Goal: Task Accomplishment & Management: Manage account settings

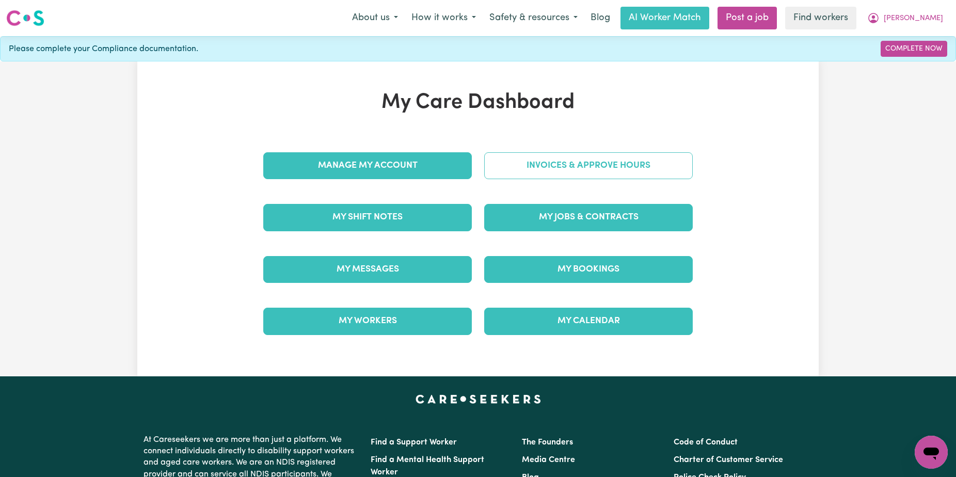
click at [672, 174] on link "Invoices & Approve Hours" at bounding box center [588, 165] width 208 height 27
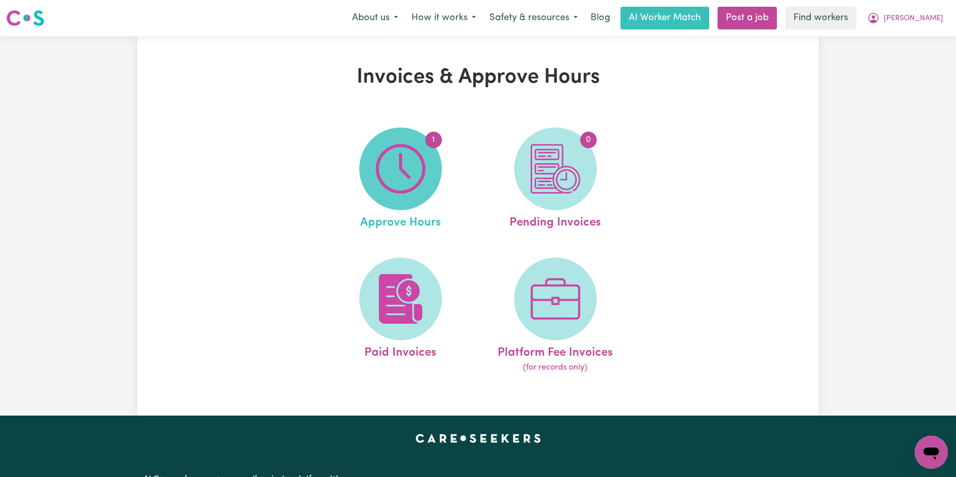
click at [388, 154] on img at bounding box center [401, 169] width 50 height 50
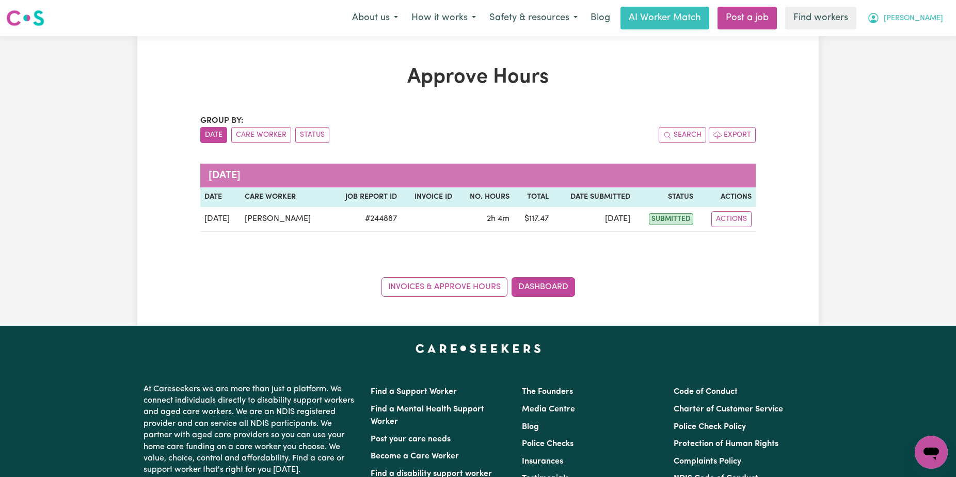
click at [927, 17] on span "[PERSON_NAME]" at bounding box center [912, 18] width 59 height 11
click at [924, 65] on link "Logout" at bounding box center [908, 60] width 82 height 20
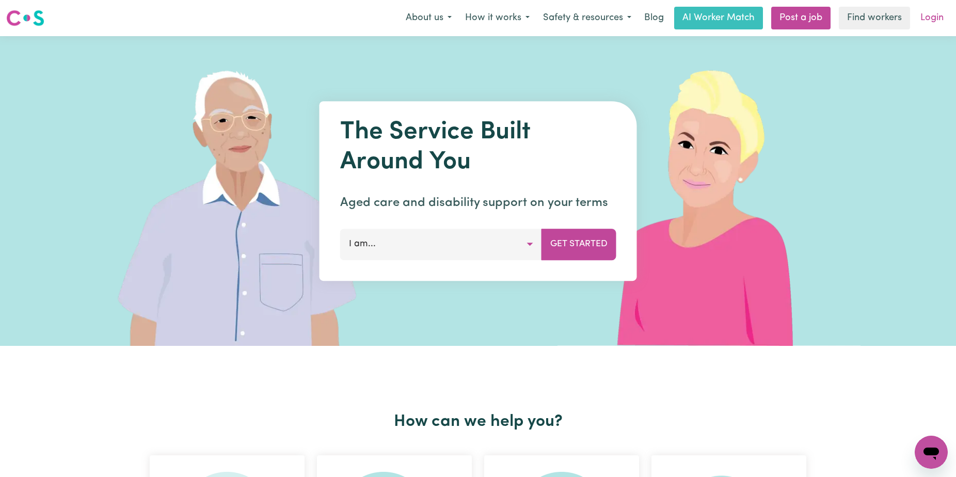
click at [939, 23] on link "Login" at bounding box center [932, 18] width 36 height 23
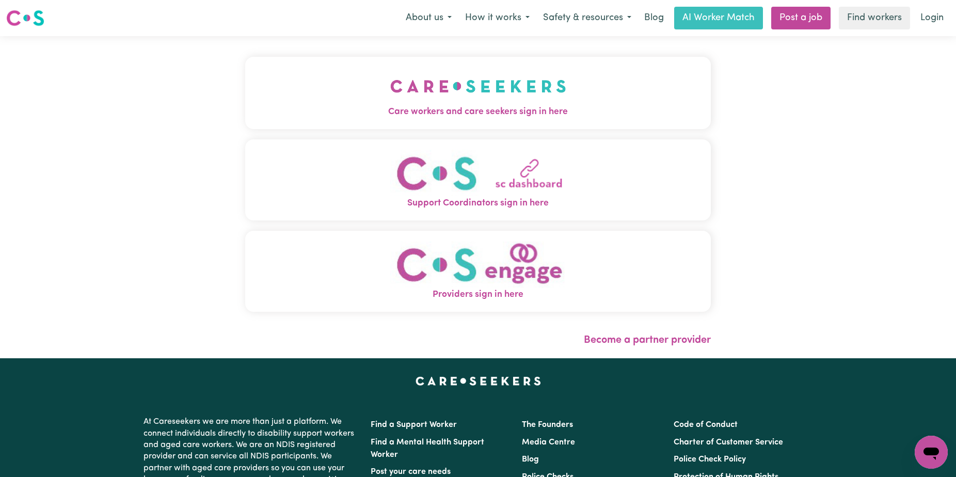
click at [593, 59] on div "Care workers and care seekers sign in here Support Coordinators sign in here Pr…" at bounding box center [478, 197] width 478 height 322
click at [592, 71] on button "Care workers and care seekers sign in here" at bounding box center [477, 93] width 465 height 72
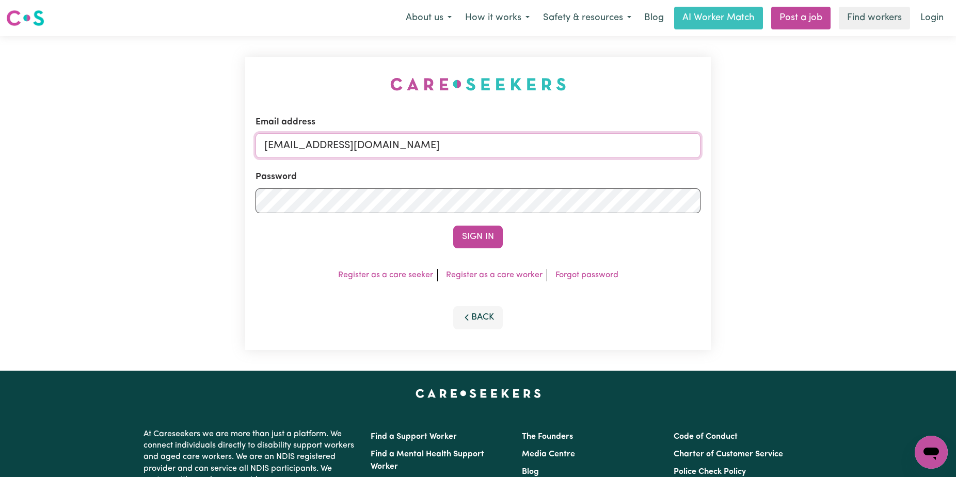
drag, startPoint x: 643, startPoint y: 143, endPoint x: 317, endPoint y: 146, distance: 325.6
click at [317, 146] on input "[EMAIL_ADDRESS][DOMAIN_NAME]" at bounding box center [477, 145] width 445 height 25
paste input "JoyWilleyKNC"
type input "[EMAIL_ADDRESS][DOMAIN_NAME]"
click at [453, 226] on button "Sign In" at bounding box center [478, 237] width 50 height 23
